Goal: Information Seeking & Learning: Learn about a topic

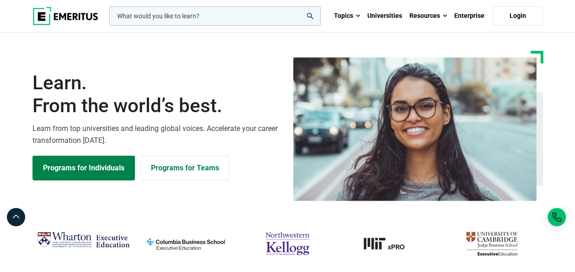
drag, startPoint x: 160, startPoint y: 26, endPoint x: 167, endPoint y: 22, distance: 7.8
click at [160, 26] on div "leadership marketing project management data science product management Topics …" at bounding box center [287, 16] width 521 height 32
click at [184, 15] on input "woocommerce-product-search-field-0" at bounding box center [214, 15] width 211 height 19
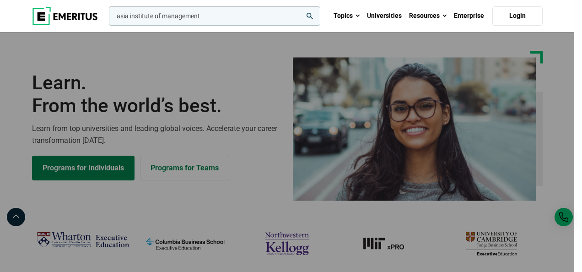
type input "asia institute of management"
click at [107, 18] on button "search" at bounding box center [107, 18] width 0 height 0
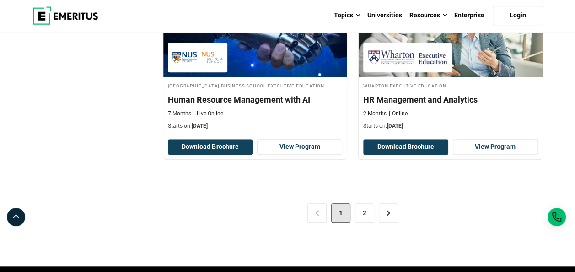
scroll to position [2058, 0]
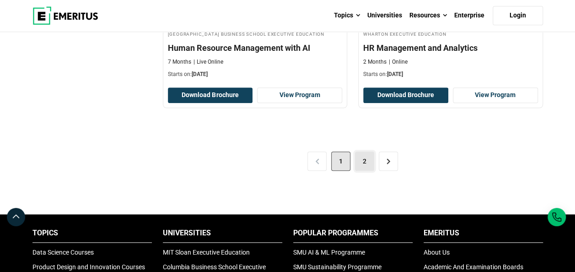
click at [368, 162] on link "2" at bounding box center [364, 160] width 19 height 19
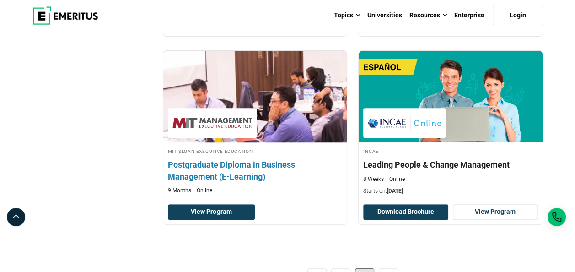
scroll to position [1966, 0]
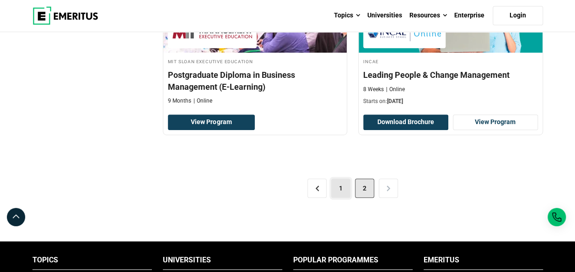
click at [337, 182] on link "1" at bounding box center [340, 187] width 19 height 19
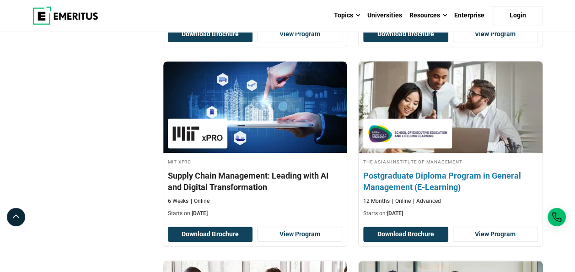
scroll to position [366, 0]
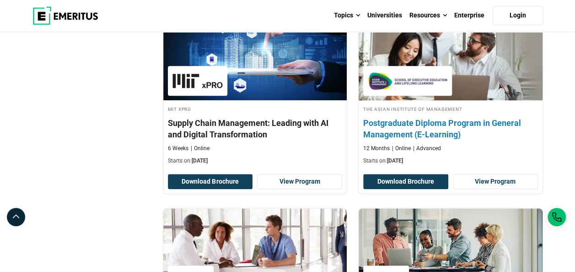
click at [395, 105] on h4 "The Asian Institute of Management" at bounding box center [450, 109] width 175 height 8
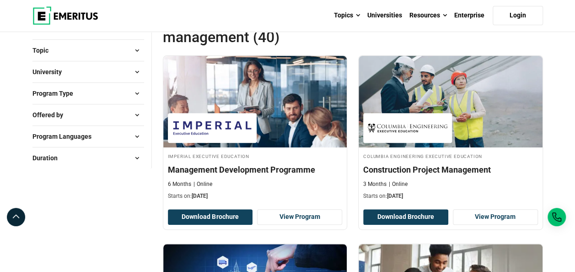
scroll to position [137, 0]
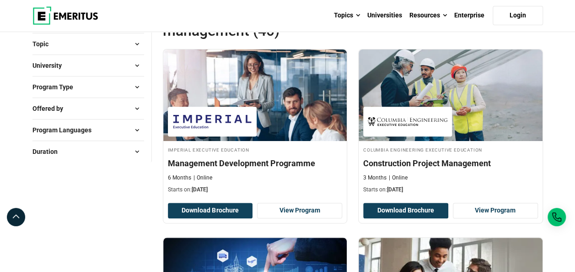
click at [126, 64] on button "University" at bounding box center [88, 66] width 112 height 14
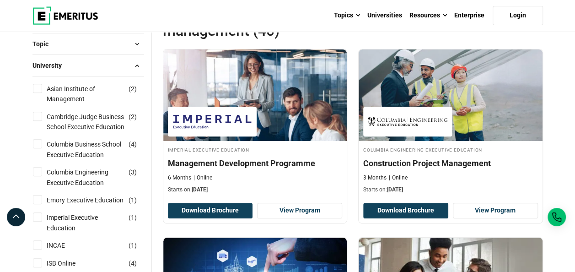
click at [34, 86] on input "Asian Institute of Management ( 2 )" at bounding box center [37, 88] width 9 height 9
checkbox input "true"
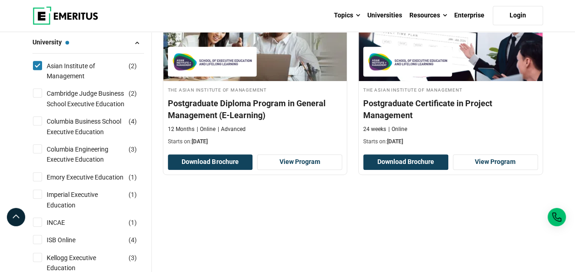
scroll to position [183, 0]
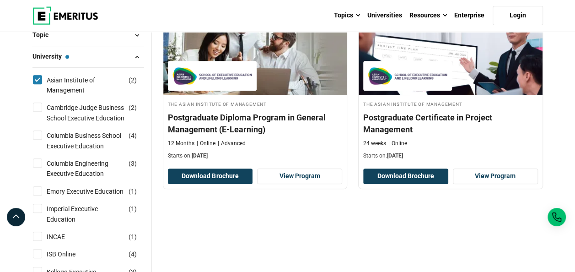
click at [37, 77] on input "Asian Institute of Management ( 2 )" at bounding box center [37, 79] width 9 height 9
checkbox input "false"
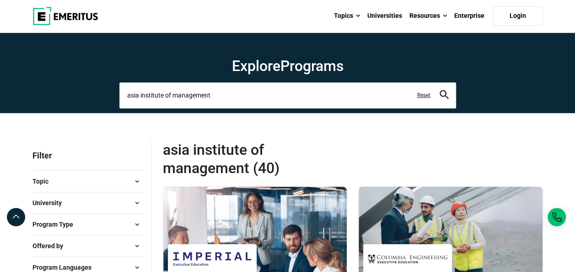
drag, startPoint x: 234, startPoint y: 100, endPoint x: 7, endPoint y: 59, distance: 230.0
type input "chief ai"
click at [439, 90] on button "search" at bounding box center [443, 95] width 9 height 11
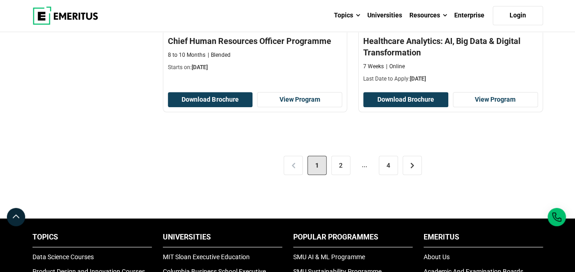
scroll to position [2058, 0]
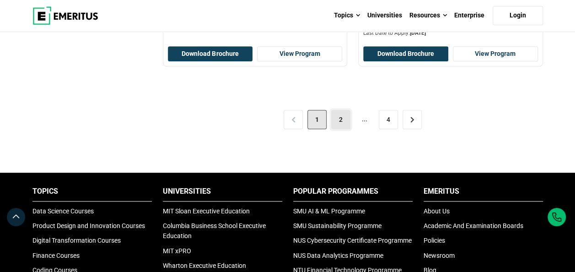
click at [339, 116] on link "2" at bounding box center [340, 119] width 19 height 19
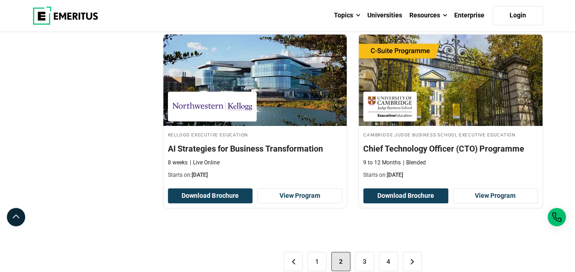
scroll to position [1920, 0]
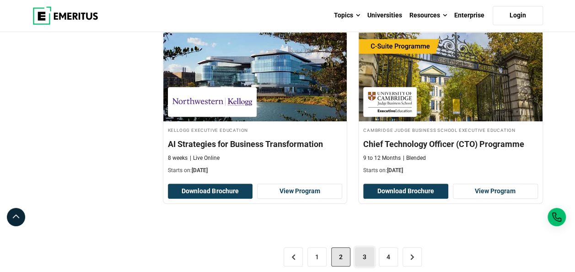
click at [360, 248] on link "3" at bounding box center [364, 256] width 19 height 19
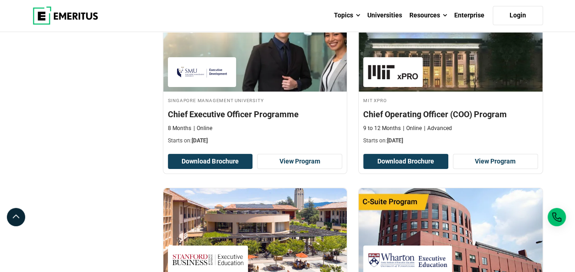
scroll to position [1920, 0]
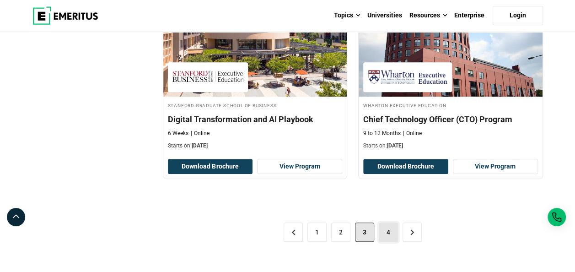
click at [386, 222] on link "4" at bounding box center [388, 231] width 19 height 19
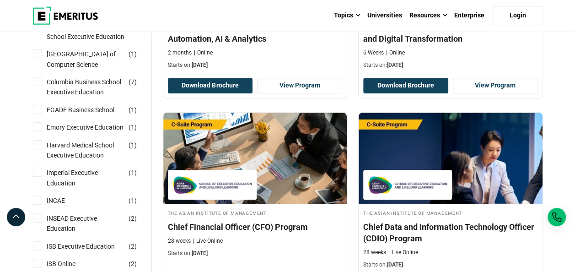
scroll to position [274, 0]
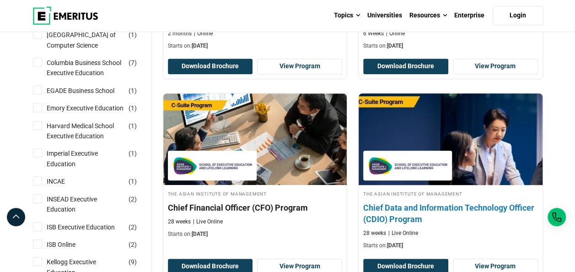
click at [403, 217] on h4 "Chief Data and Information Technology Officer (CDIO) Program" at bounding box center [450, 213] width 175 height 23
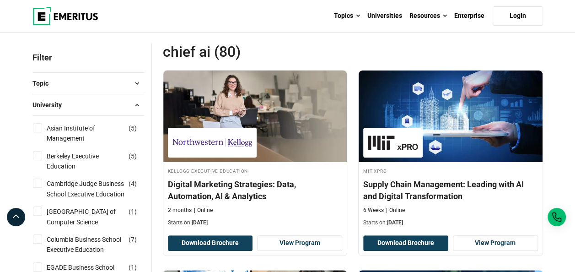
scroll to position [0, 0]
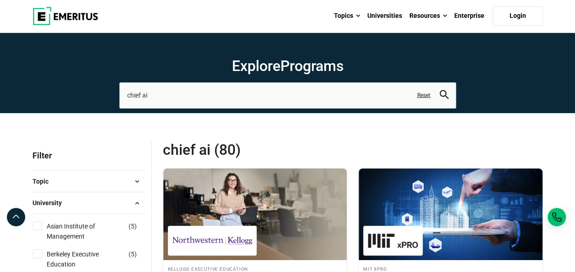
click at [423, 97] on link "Reset" at bounding box center [423, 95] width 13 height 8
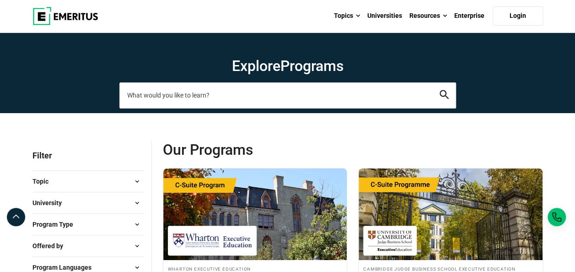
click at [161, 98] on input "search-page" at bounding box center [287, 95] width 337 height 26
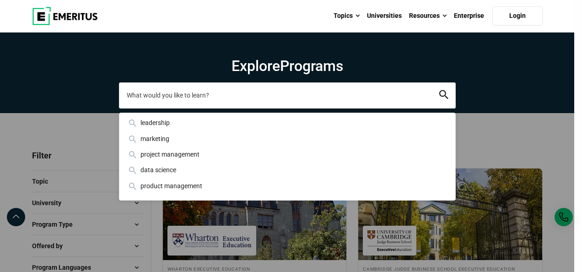
type input "a"
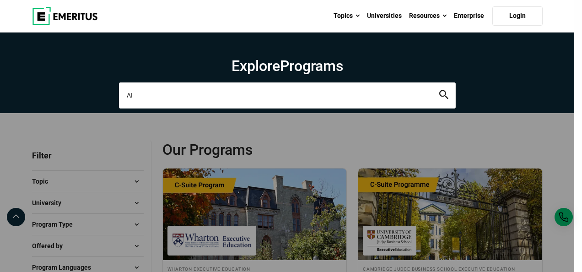
type input "AI"
click at [439, 90] on button "search" at bounding box center [443, 95] width 9 height 11
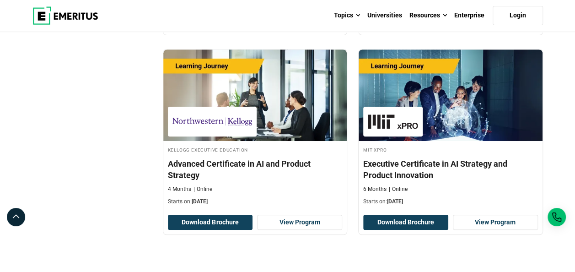
scroll to position [1920, 0]
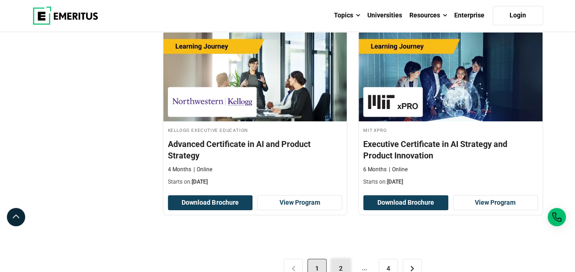
click at [342, 258] on link "2" at bounding box center [340, 267] width 19 height 19
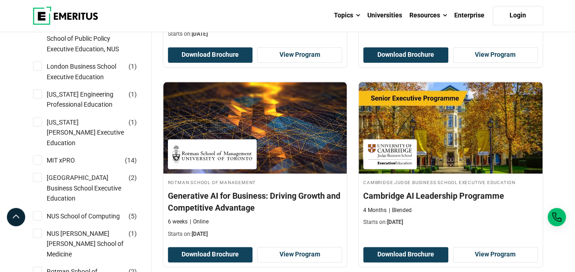
scroll to position [549, 0]
